Goal: Book appointment/travel/reservation

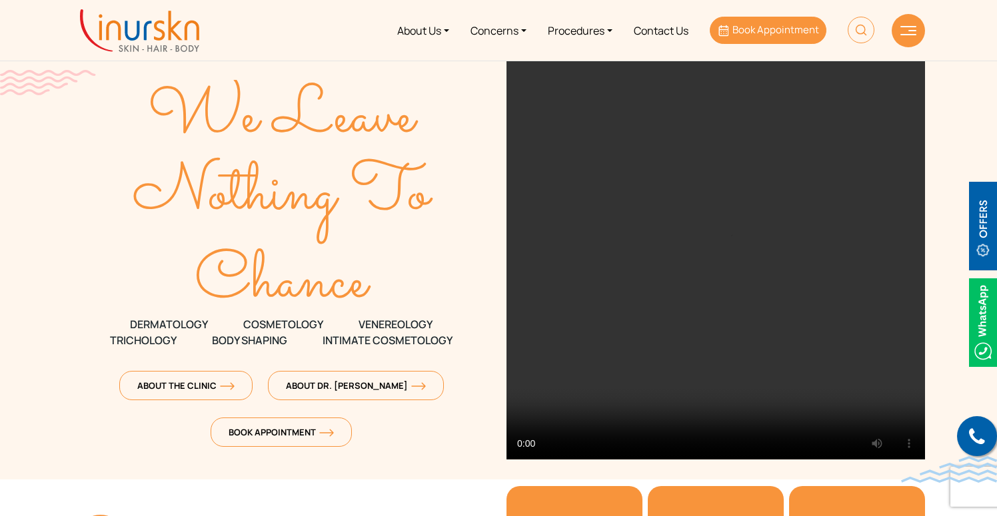
click at [744, 30] on span "Book Appointment" at bounding box center [775, 30] width 87 height 14
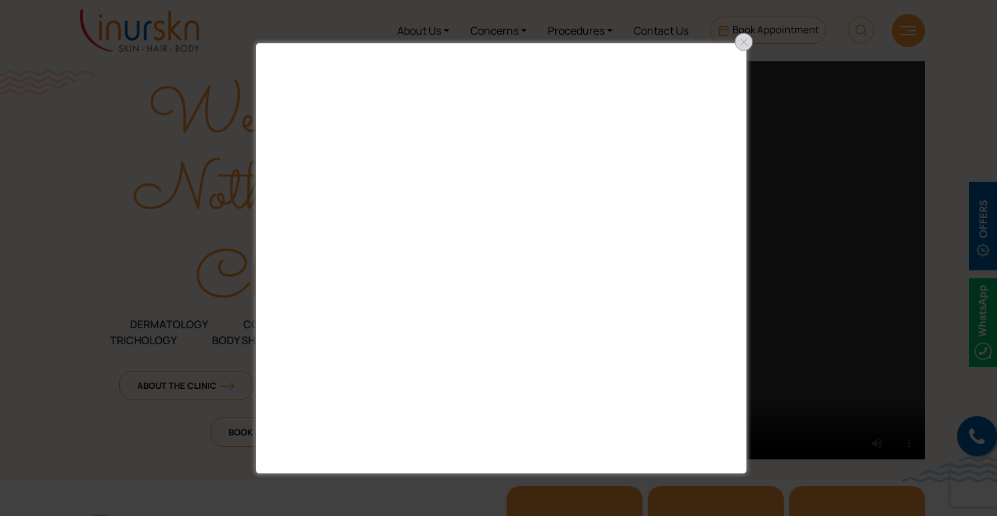
click at [741, 39] on div at bounding box center [743, 41] width 21 height 21
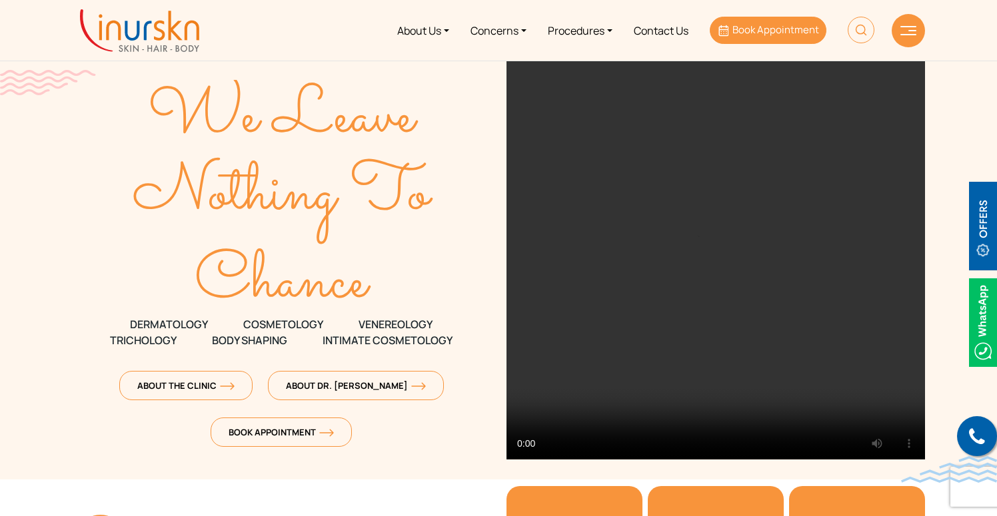
click at [755, 25] on span "Book Appointment" at bounding box center [775, 30] width 87 height 14
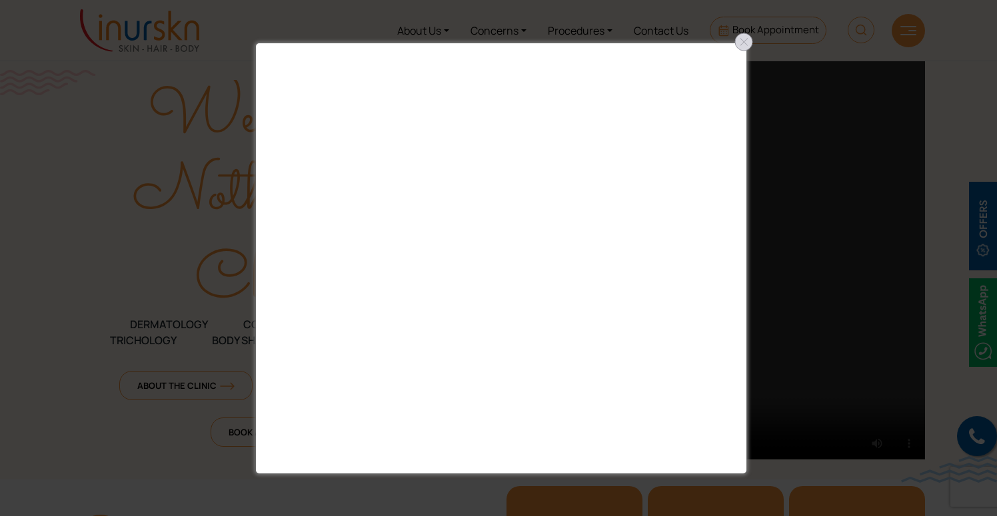
click at [745, 39] on div at bounding box center [743, 41] width 21 height 21
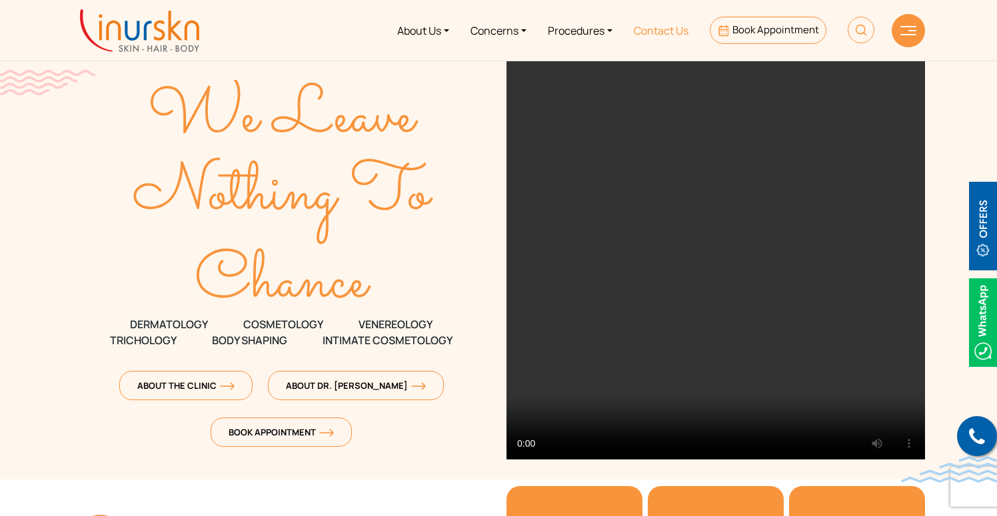
click at [656, 34] on link "Contact Us" at bounding box center [661, 30] width 76 height 50
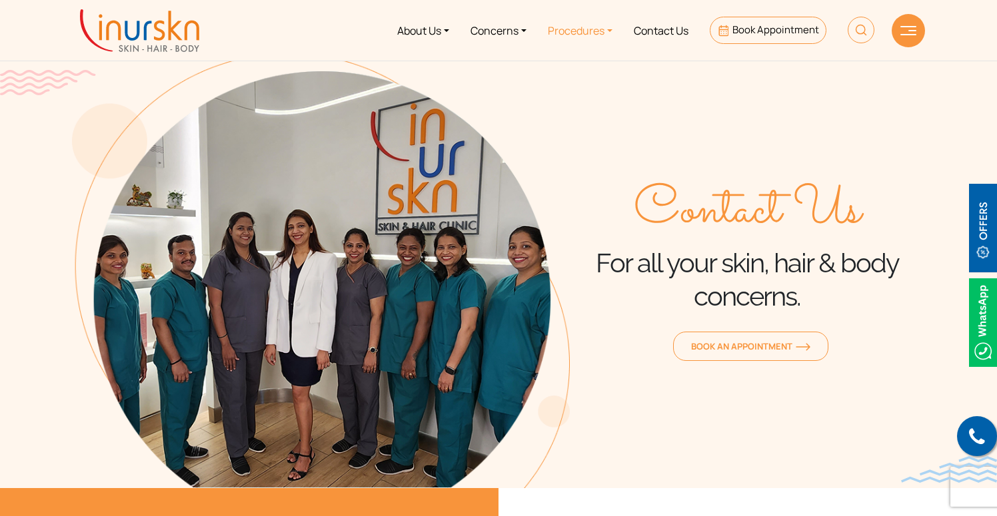
click at [572, 37] on link "Procedures" at bounding box center [580, 30] width 86 height 50
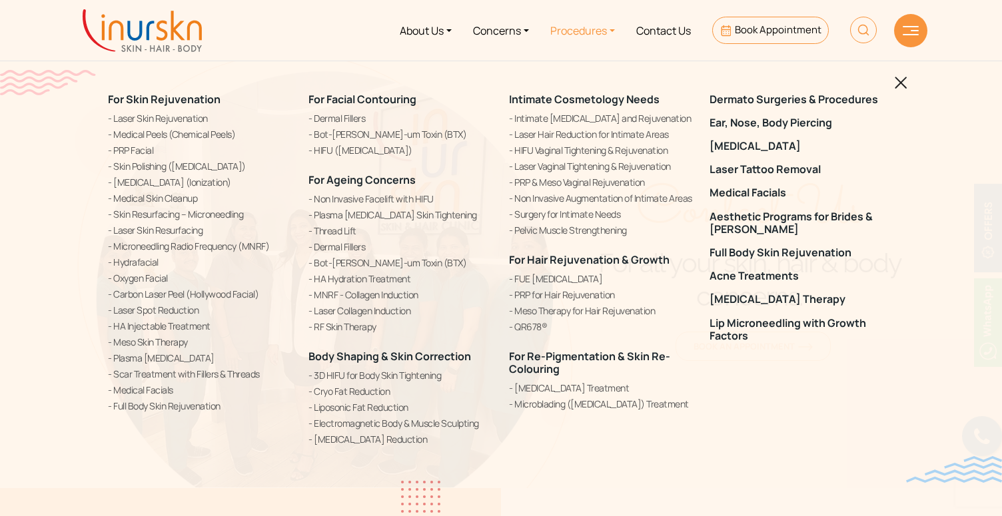
click at [898, 81] on img at bounding box center [901, 83] width 13 height 13
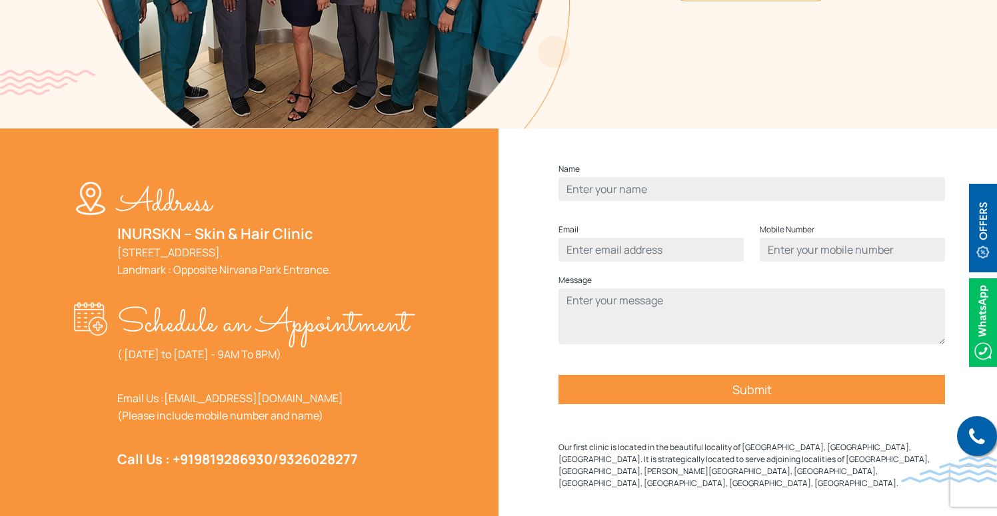
scroll to position [931, 0]
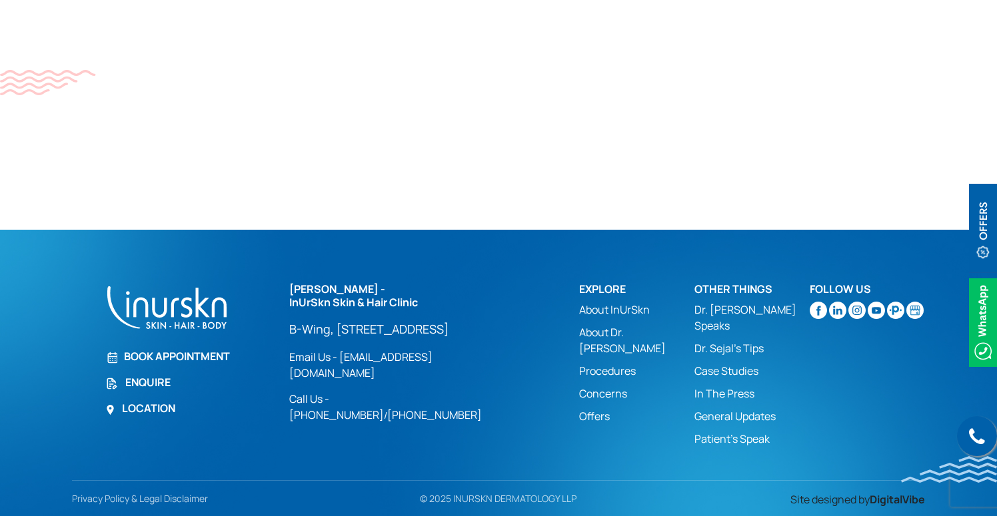
click at [736, 341] on link "Dr. Sejal's Tips" at bounding box center [751, 349] width 115 height 16
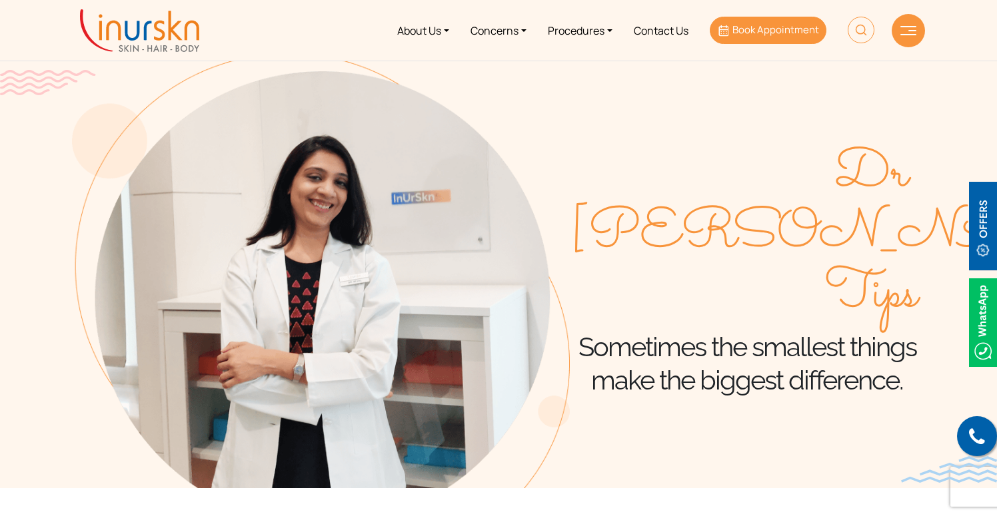
click at [772, 40] on link "Book Appointment" at bounding box center [768, 30] width 117 height 27
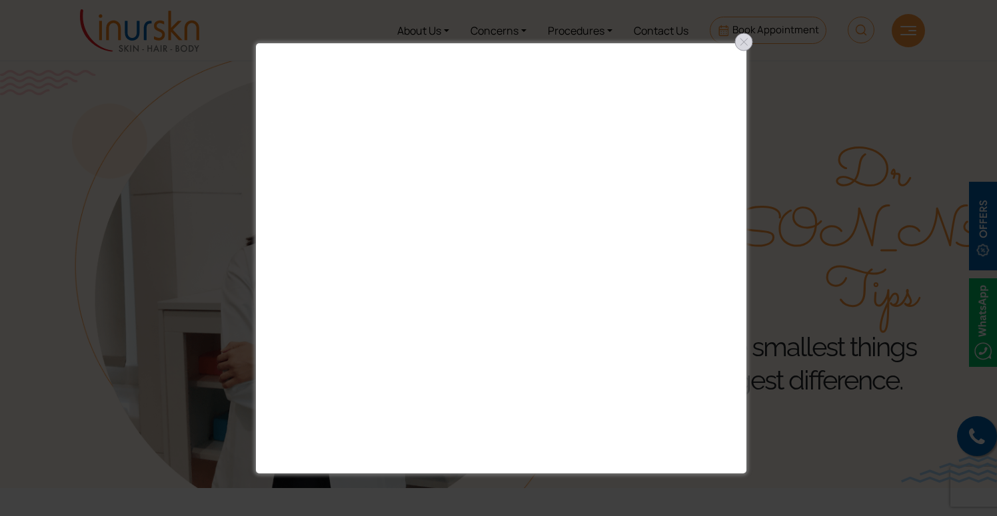
click at [748, 45] on div at bounding box center [743, 41] width 21 height 21
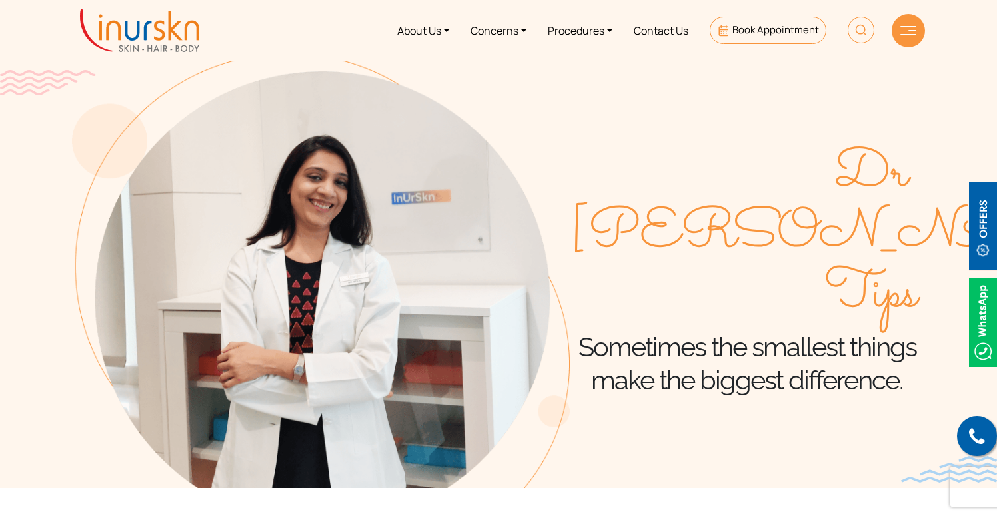
click at [848, 29] on img at bounding box center [861, 30] width 27 height 27
click at [908, 39] on div at bounding box center [908, 30] width 33 height 33
